Goal: Share content

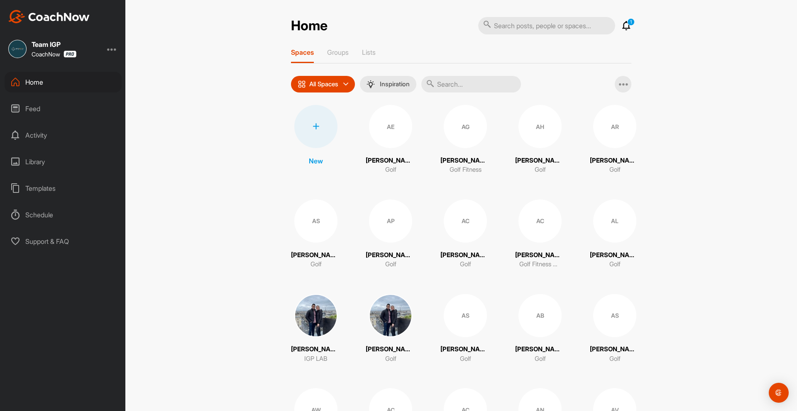
click at [487, 85] on input "text" at bounding box center [471, 84] width 100 height 17
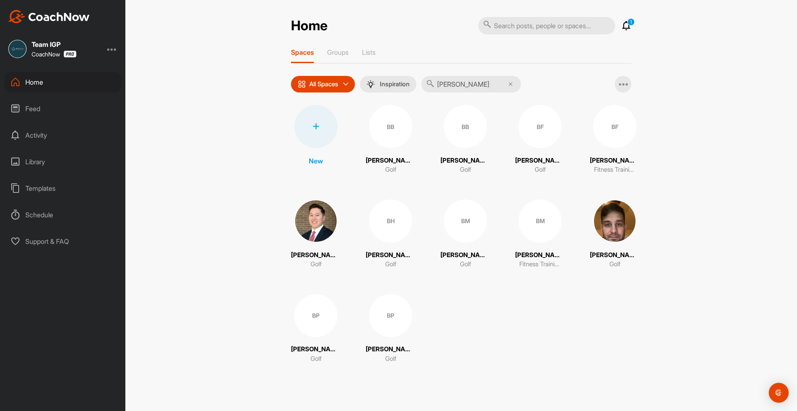
type input "[PERSON_NAME]"
click at [388, 324] on div "BP" at bounding box center [390, 315] width 43 height 43
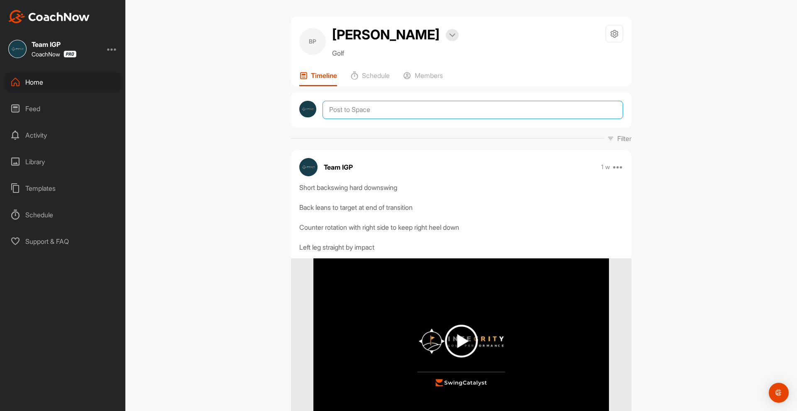
click at [393, 109] on textarea at bounding box center [472, 110] width 300 height 18
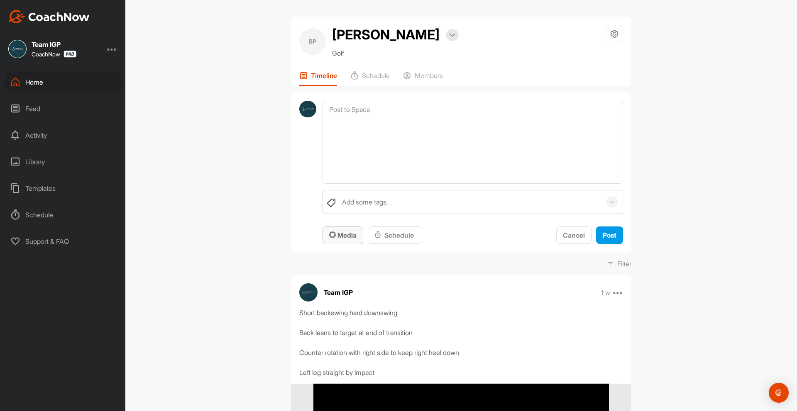
click at [342, 235] on span "Media" at bounding box center [342, 235] width 27 height 8
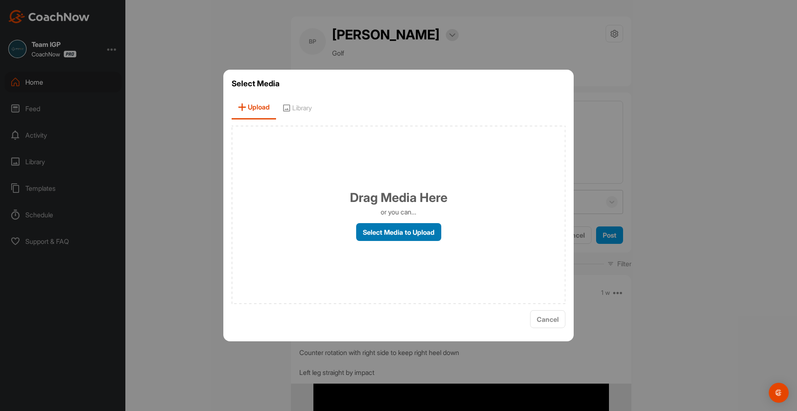
click at [394, 233] on label "Select Media to Upload" at bounding box center [398, 232] width 85 height 18
click at [0, 0] on input "Select Media to Upload" at bounding box center [0, 0] width 0 height 0
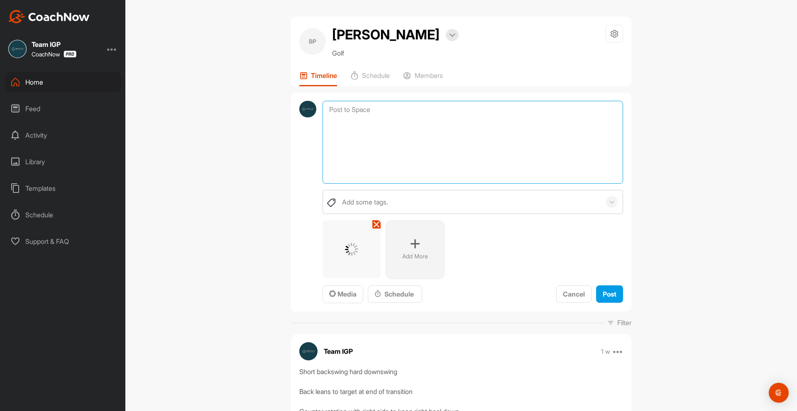
drag, startPoint x: 581, startPoint y: 142, endPoint x: 580, endPoint y: 138, distance: 4.3
click at [581, 141] on textarea at bounding box center [472, 142] width 300 height 83
click at [559, 115] on textarea "Left arm on top of chest and adducted Hea" at bounding box center [472, 142] width 300 height 83
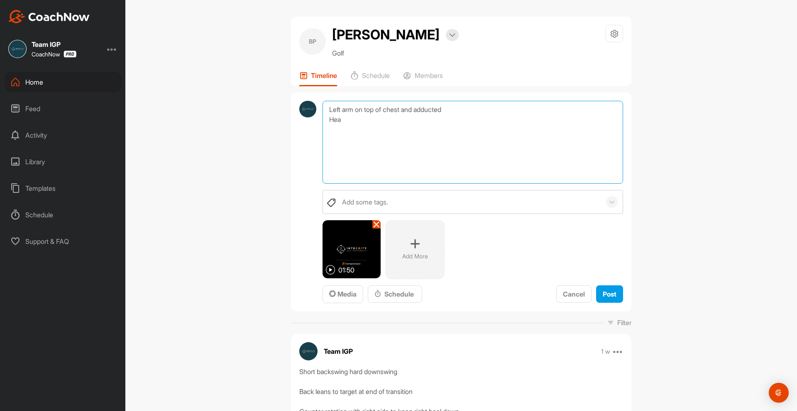
click at [514, 121] on textarea "Left arm on top of chest and adducted Hea" at bounding box center [472, 142] width 300 height 83
type textarea "Left arm on top of chest and adducted Pause swings with driver Less tilt to the…"
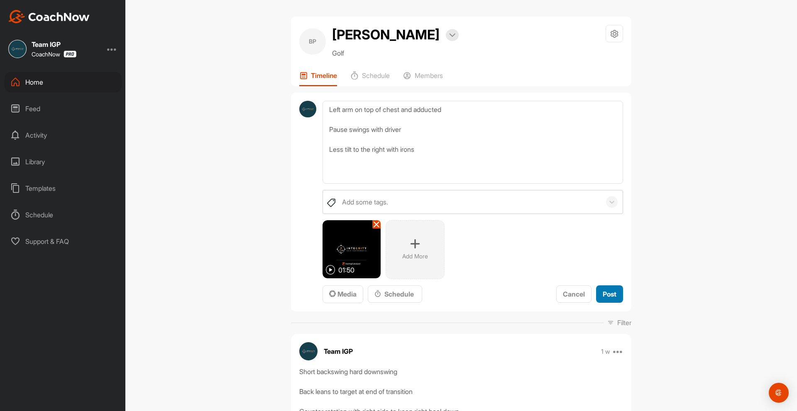
click at [614, 292] on button "Post" at bounding box center [609, 294] width 27 height 18
